Goal: Task Accomplishment & Management: Complete application form

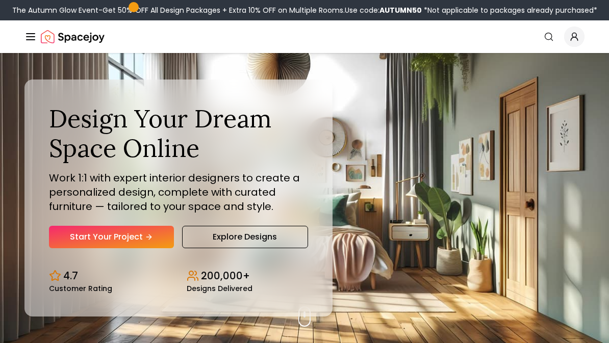
click at [95, 237] on link "Start Your Project" at bounding box center [111, 237] width 125 height 22
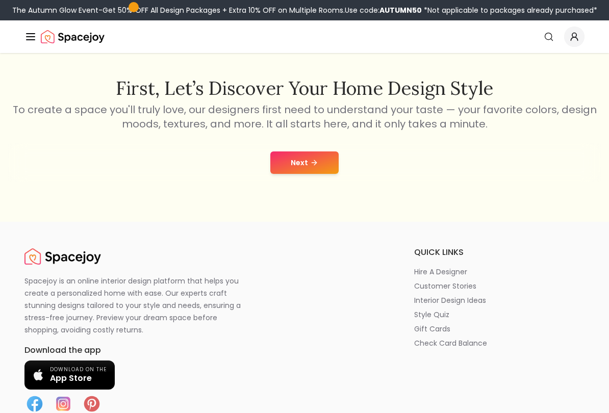
scroll to position [166, 0]
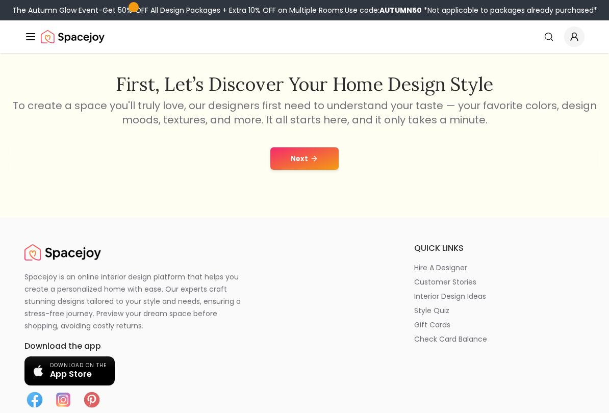
click at [311, 161] on icon at bounding box center [314, 159] width 8 height 8
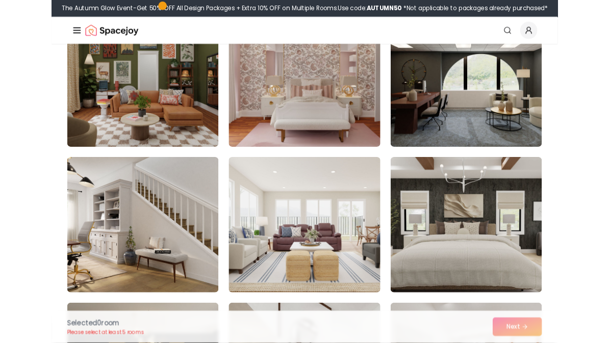
scroll to position [1000, 0]
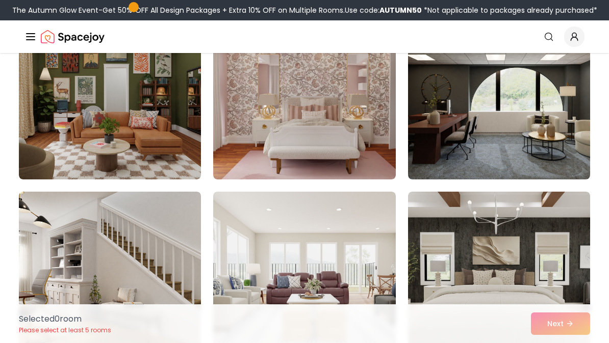
click at [533, 93] on img at bounding box center [499, 97] width 182 height 163
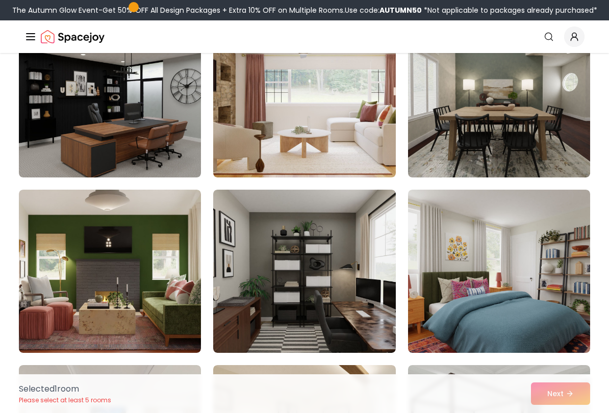
click at [89, 125] on img at bounding box center [110, 95] width 182 height 163
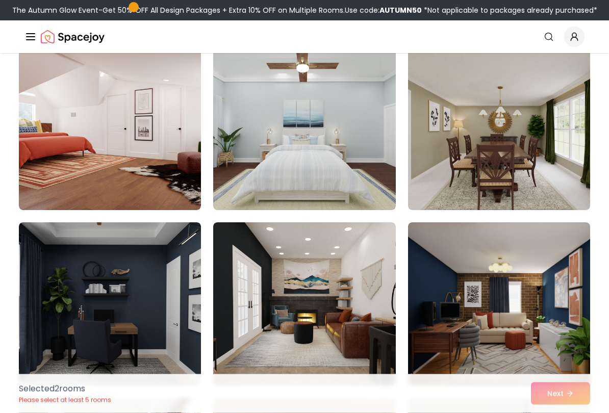
scroll to position [3603, 0]
click at [63, 112] on img at bounding box center [110, 128] width 182 height 163
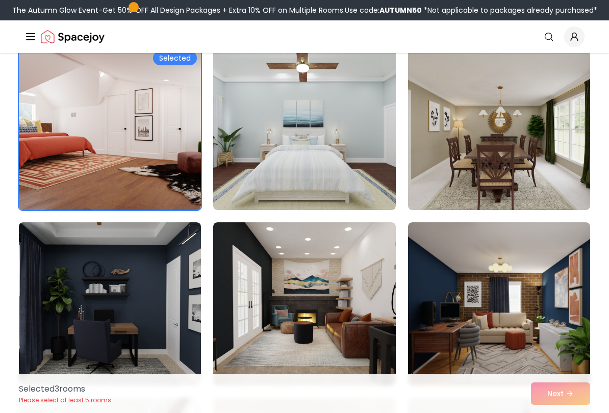
click at [560, 343] on div "Selected 3 room s Please select at least 5 rooms Next" at bounding box center [305, 394] width 588 height 39
click at [575, 343] on div "Selected 3 room s Please select at least 5 rooms Next" at bounding box center [305, 394] width 588 height 39
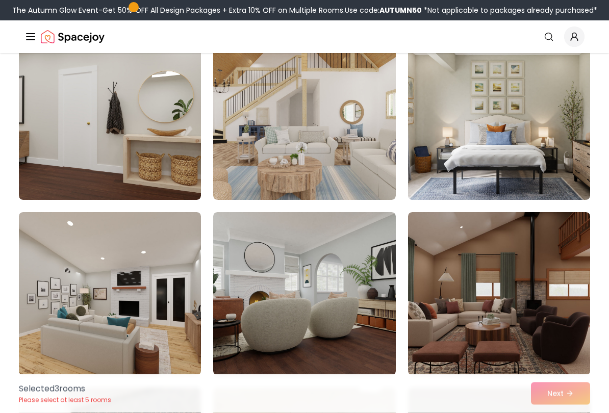
scroll to position [4140, 0]
click at [555, 273] on img at bounding box center [499, 293] width 182 height 163
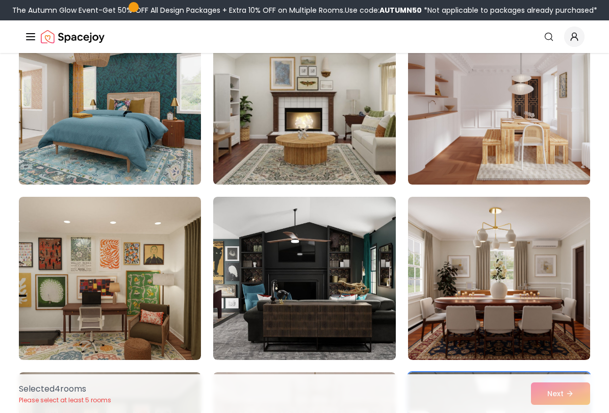
scroll to position [645, 0]
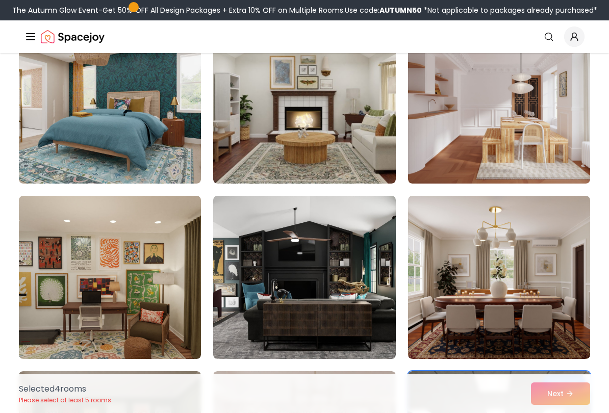
click at [390, 312] on img at bounding box center [304, 277] width 182 height 163
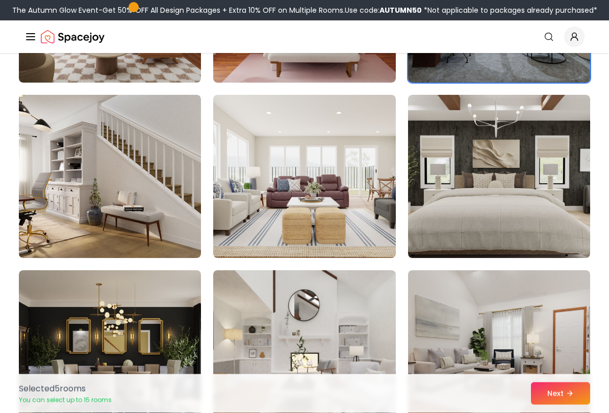
scroll to position [1097, 0]
click at [564, 343] on button "Next" at bounding box center [560, 394] width 59 height 22
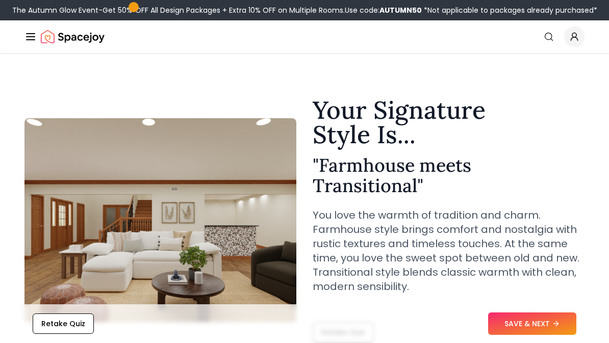
click at [560, 334] on button "SAVE & NEXT" at bounding box center [532, 324] width 88 height 22
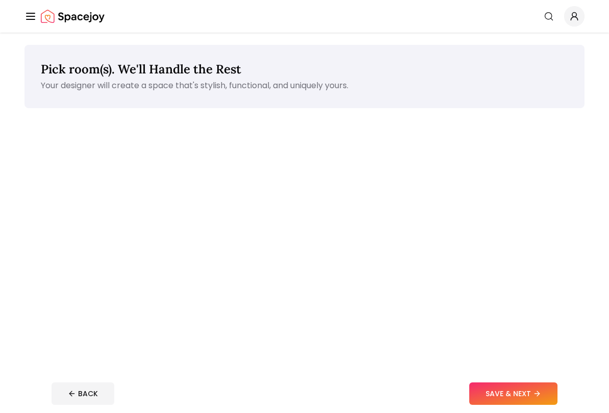
scroll to position [13, 0]
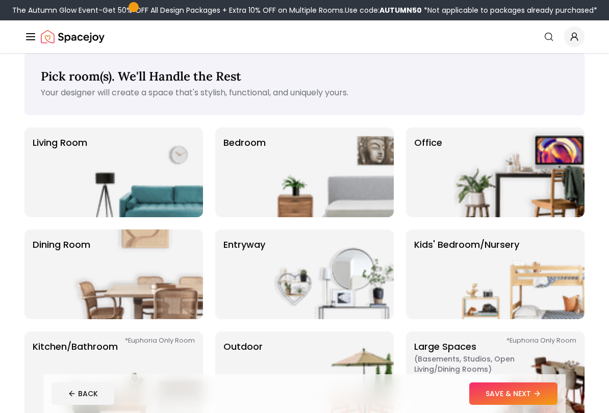
click at [354, 181] on img at bounding box center [328, 173] width 131 height 90
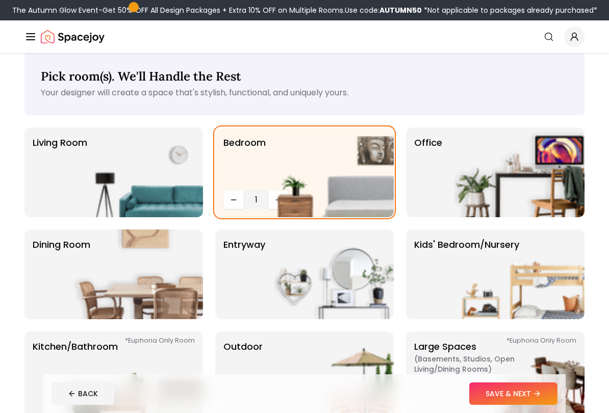
click at [525, 401] on button "SAVE & NEXT" at bounding box center [514, 394] width 88 height 22
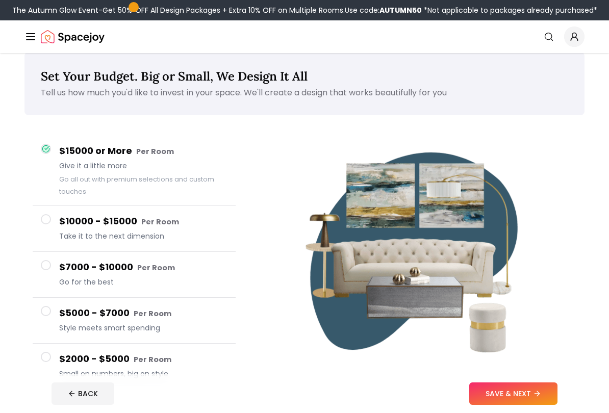
click at [523, 404] on button "SAVE & NEXT" at bounding box center [514, 394] width 88 height 22
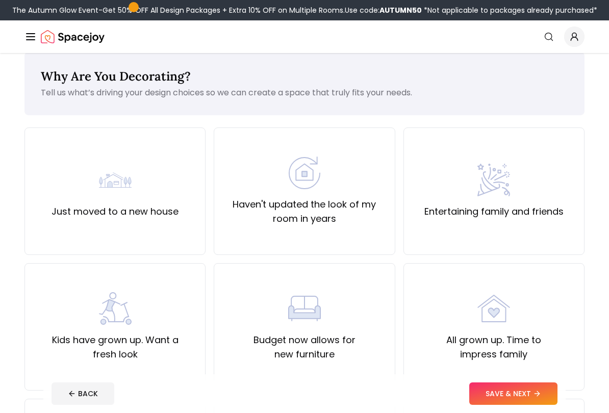
click at [263, 118] on div "Why Are You Decorating? Tell us what’s driving your design choices so we can cr…" at bounding box center [304, 357] width 560 height 610
click at [243, 144] on div "Haven't updated the look of my room in years" at bounding box center [304, 192] width 181 height 128
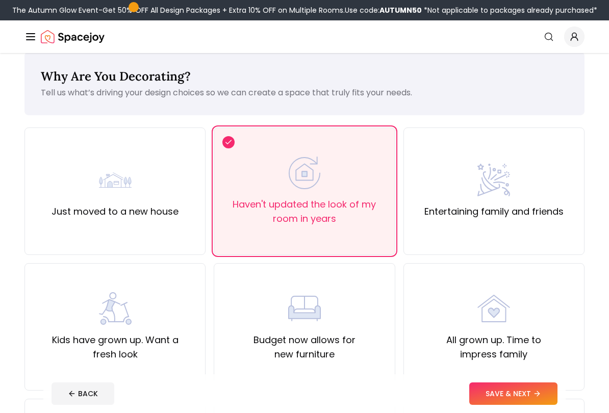
click at [524, 396] on button "SAVE & NEXT" at bounding box center [514, 394] width 88 height 22
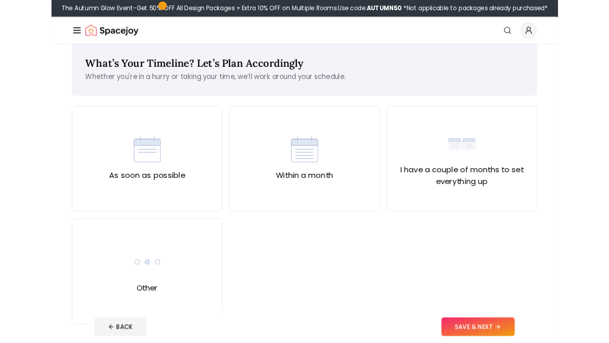
scroll to position [42, 0]
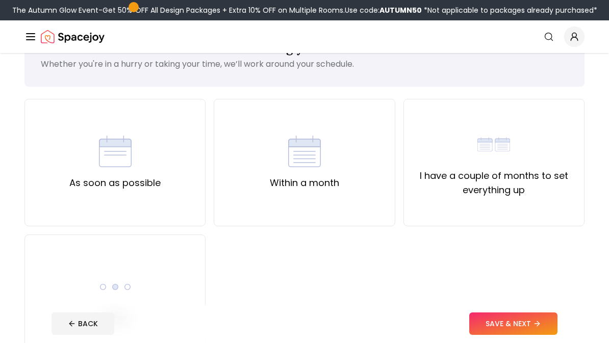
click at [112, 266] on div "Other" at bounding box center [114, 299] width 181 height 128
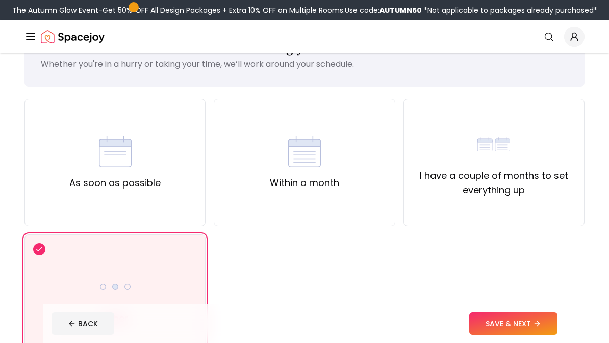
click at [532, 335] on button "SAVE & NEXT" at bounding box center [514, 324] width 88 height 22
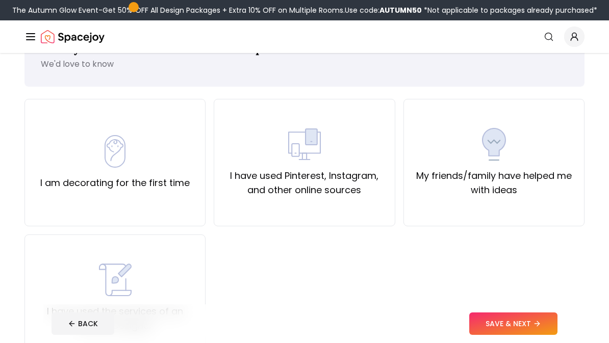
click at [455, 276] on div "I am decorating for the first time I have used Pinterest, Instagram, and other …" at bounding box center [304, 230] width 560 height 263
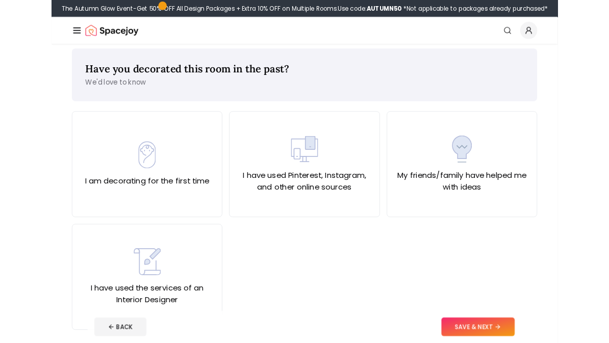
scroll to position [8, 0]
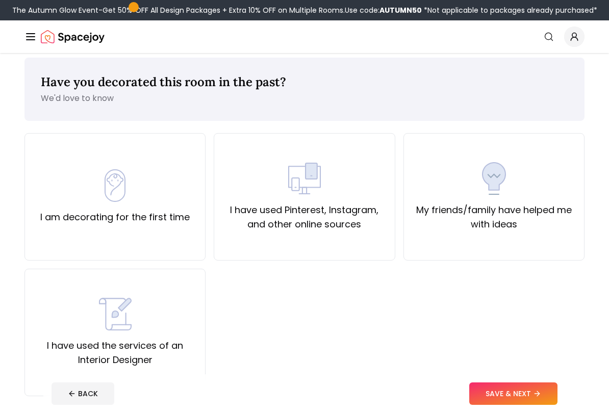
click at [505, 252] on div "My friends/family have helped me with ideas" at bounding box center [494, 197] width 181 height 128
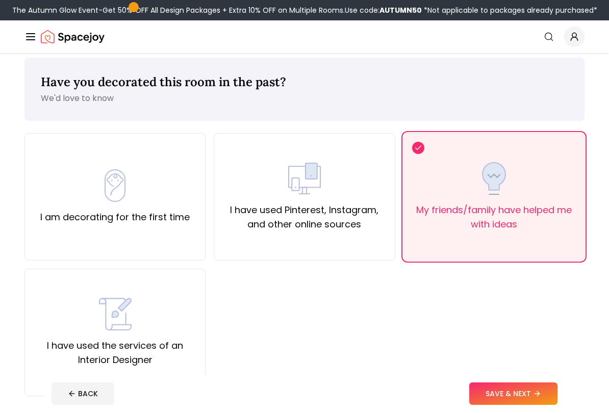
click at [522, 392] on button "SAVE & NEXT" at bounding box center [514, 394] width 88 height 22
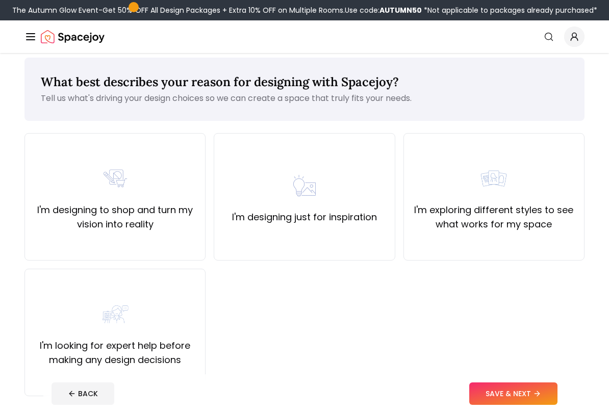
click at [371, 246] on div "I'm designing just for inspiration" at bounding box center [304, 197] width 181 height 128
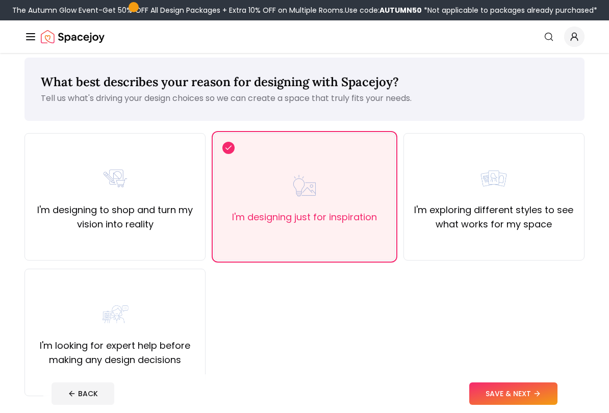
click at [500, 396] on button "SAVE & NEXT" at bounding box center [514, 394] width 88 height 22
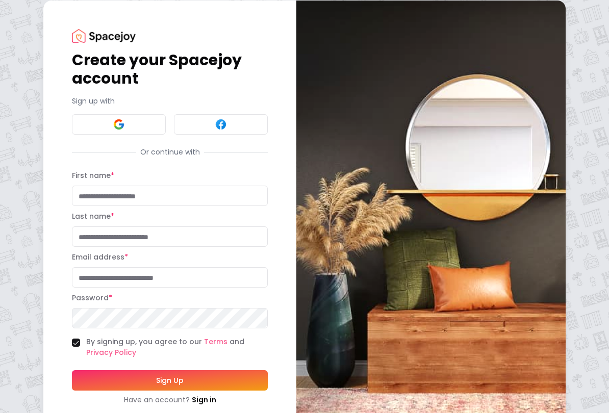
click at [120, 114] on button at bounding box center [119, 124] width 94 height 20
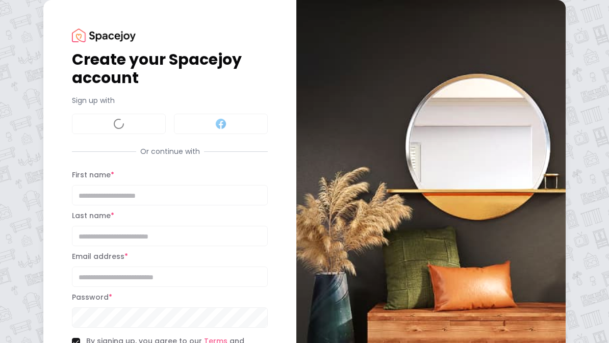
scroll to position [36, 0]
